Goal: Information Seeking & Learning: Learn about a topic

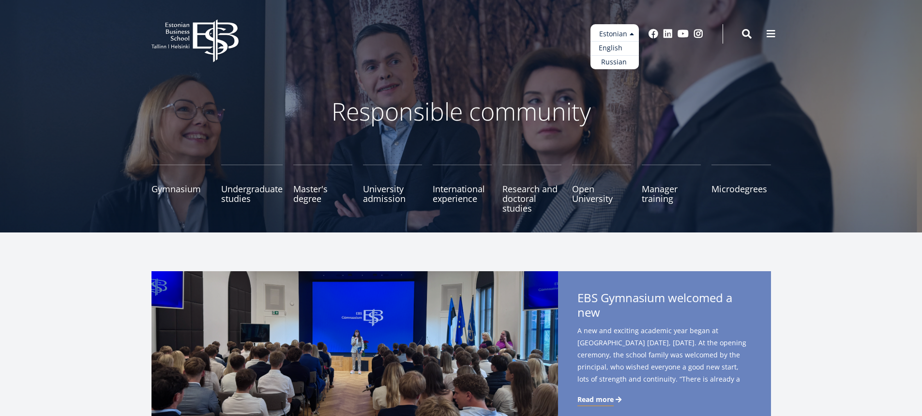
click at [617, 48] on font "English" at bounding box center [611, 47] width 24 height 9
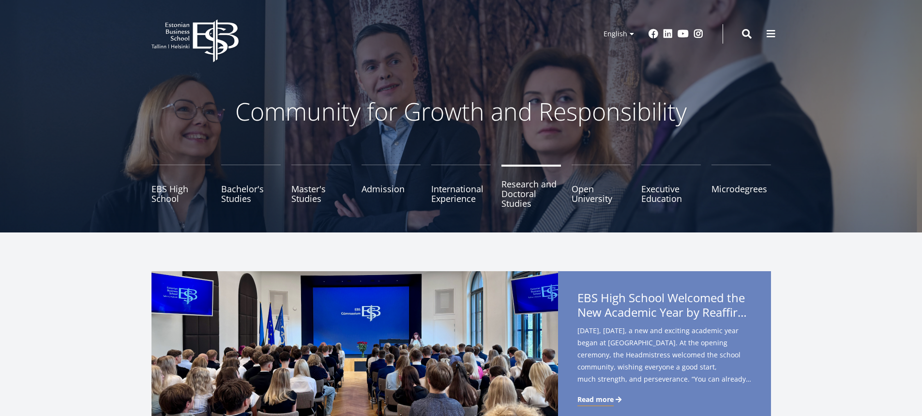
click at [520, 198] on link "Research and Doctoral Studies" at bounding box center [532, 189] width 60 height 48
